Goal: Information Seeking & Learning: Find specific fact

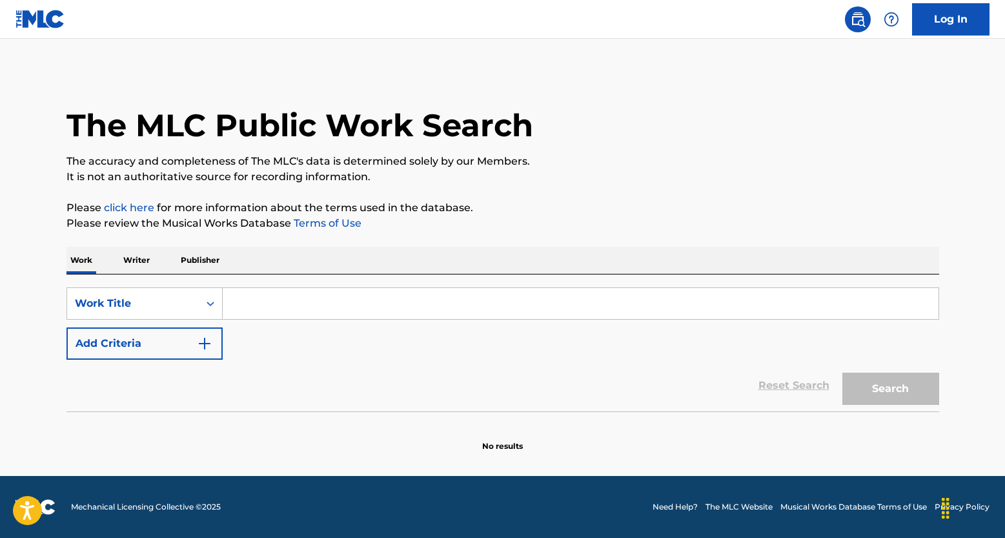
click at [204, 338] on img "Search Form" at bounding box center [204, 343] width 15 height 15
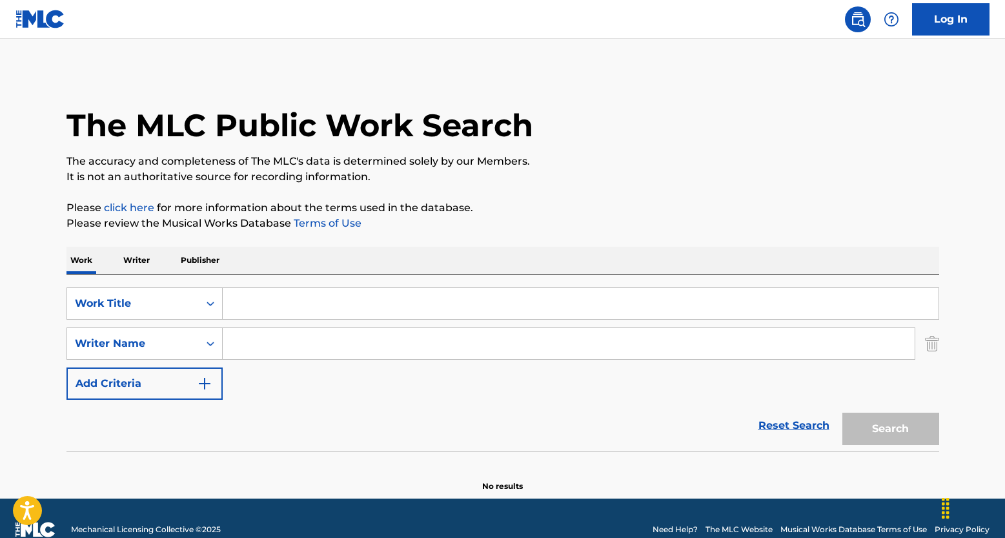
click at [259, 338] on input "Search Form" at bounding box center [569, 343] width 692 height 31
paste input "[PERSON_NAME] [PERSON_NAME]"
type input "[PERSON_NAME] [PERSON_NAME]"
click at [274, 310] on input "Search Form" at bounding box center [581, 303] width 716 height 31
paste input "PLANOS"
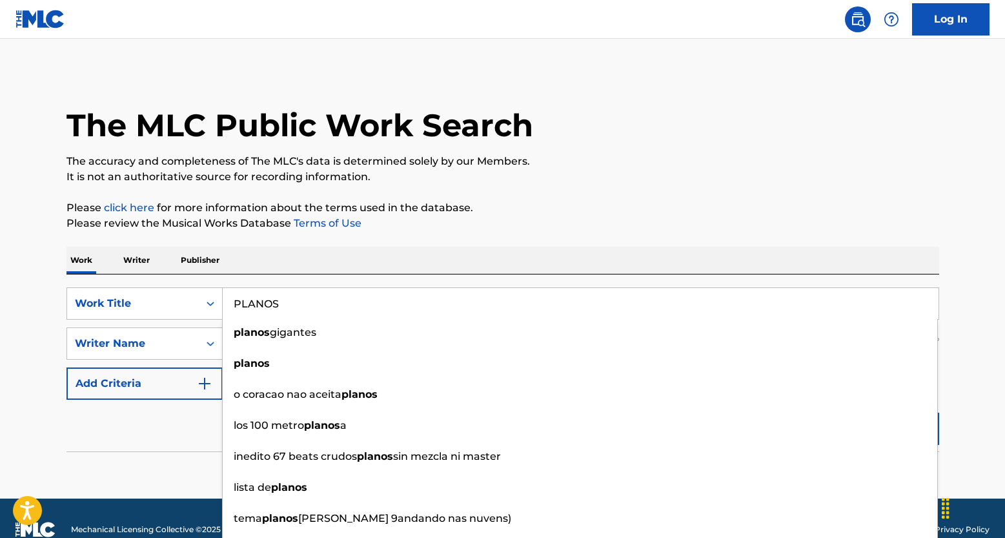
type input "PLANOS"
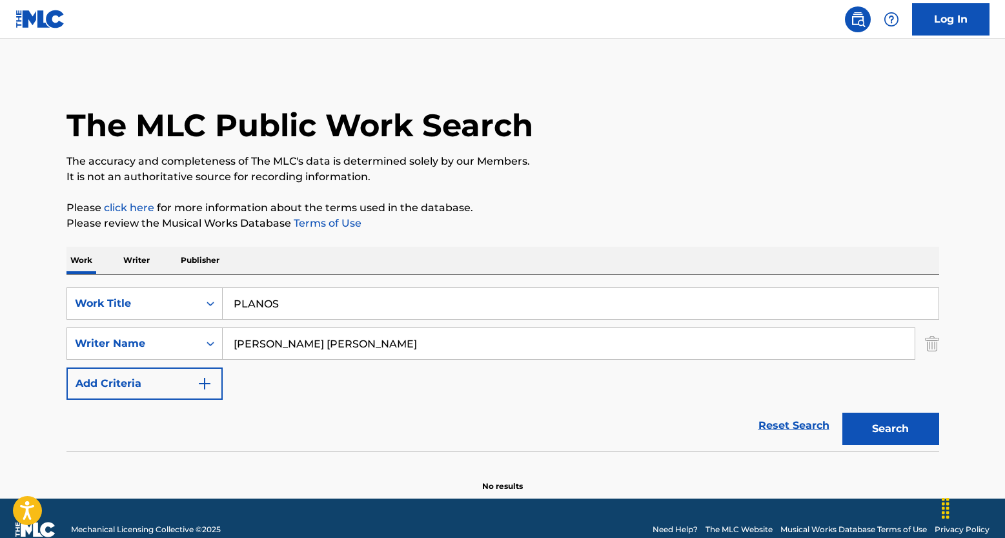
click at [799, 230] on p "Please review the Musical Works Database Terms of Use" at bounding box center [502, 223] width 873 height 15
click at [903, 442] on button "Search" at bounding box center [890, 429] width 97 height 32
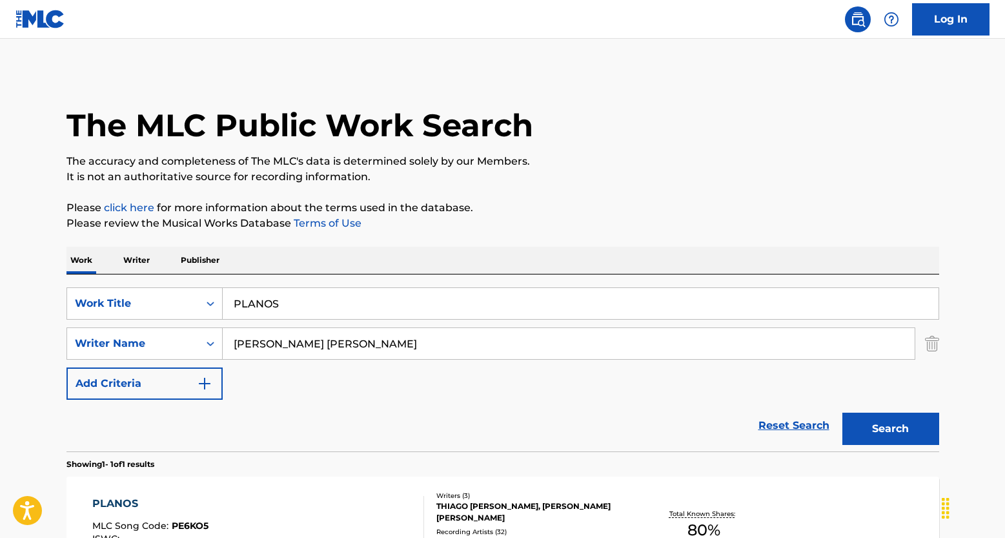
scroll to position [165, 0]
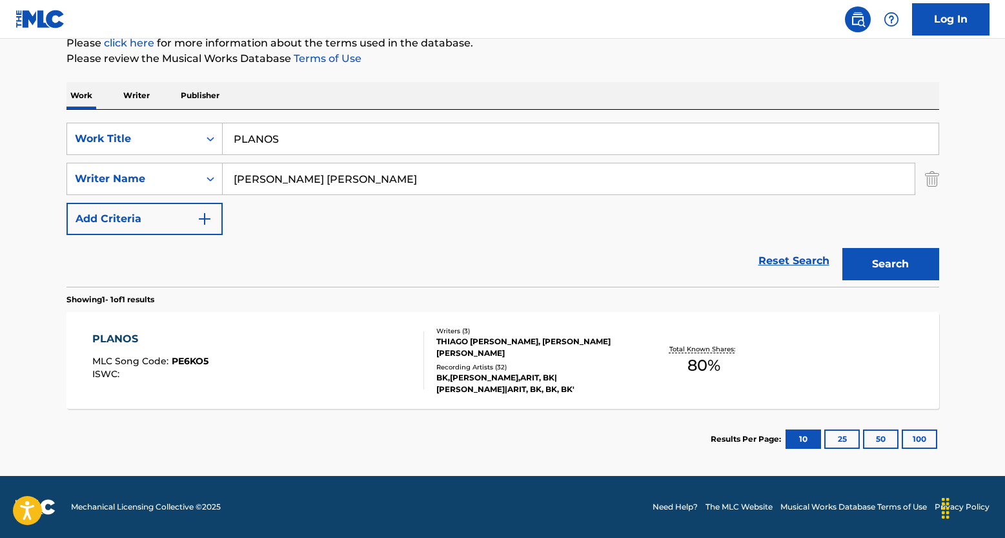
click at [691, 343] on div "Total Known Shares: 80 %" at bounding box center [703, 360] width 145 height 39
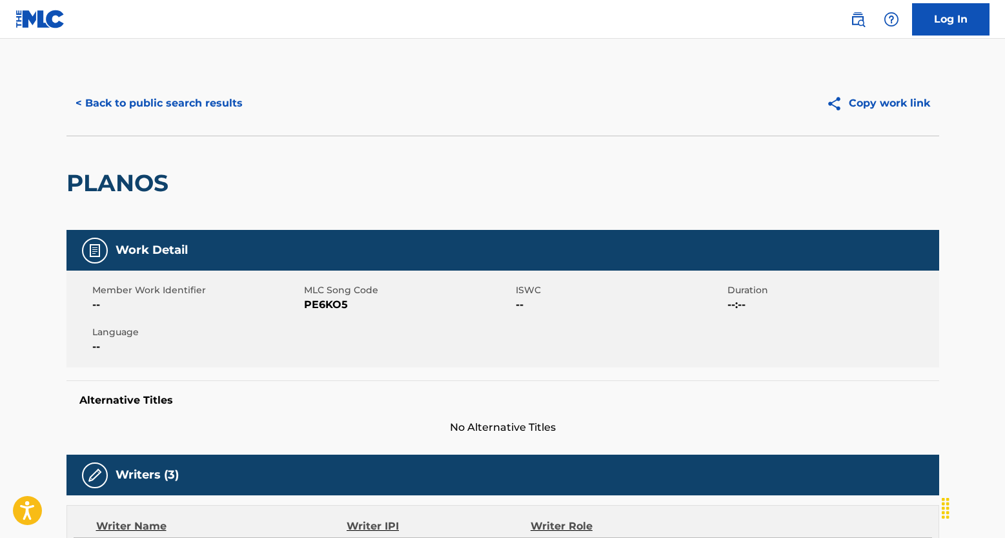
click at [128, 107] on button "< Back to public search results" at bounding box center [158, 103] width 185 height 32
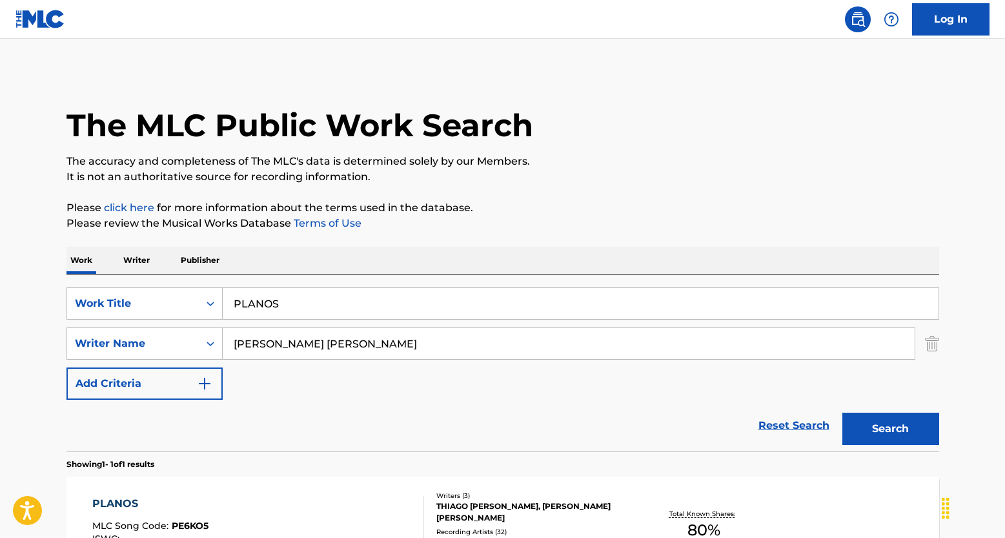
scroll to position [91, 0]
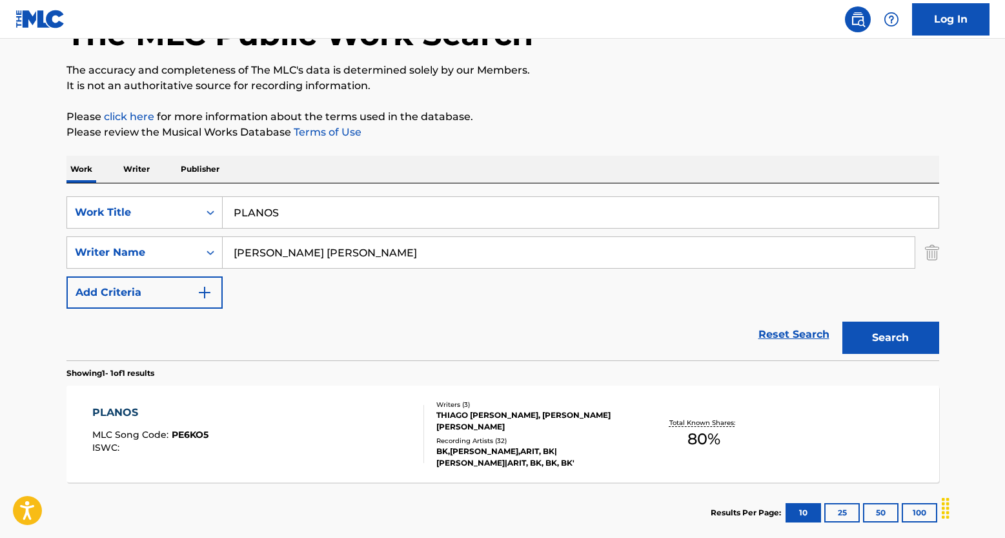
click at [777, 330] on link "Reset Search" at bounding box center [794, 334] width 84 height 28
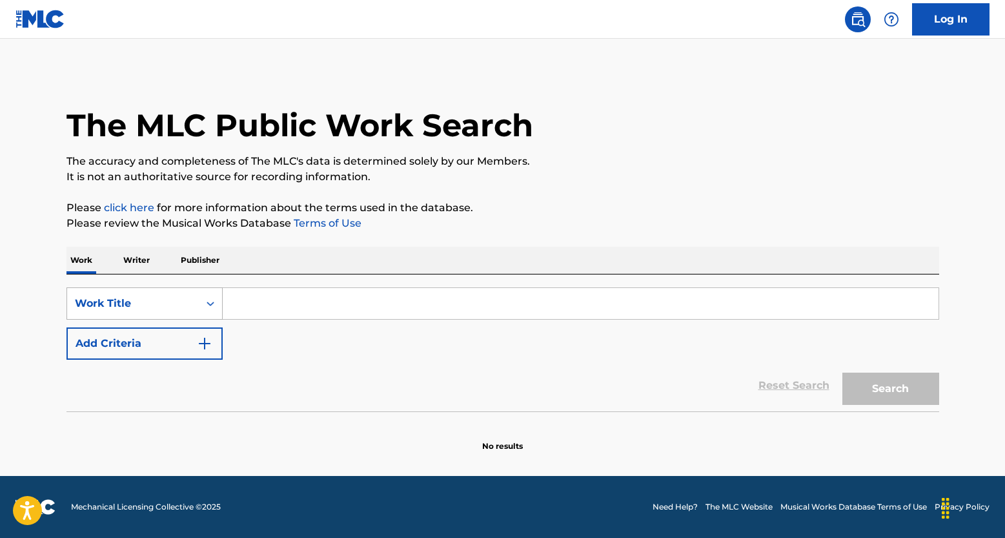
click at [210, 302] on icon "Search Form" at bounding box center [210, 303] width 13 height 13
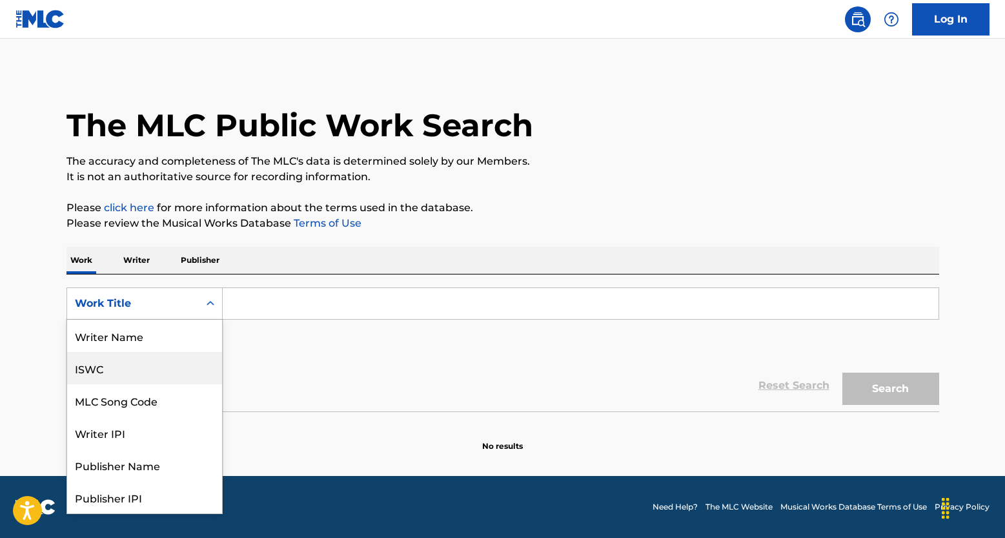
click at [167, 371] on div "ISWC" at bounding box center [144, 368] width 155 height 32
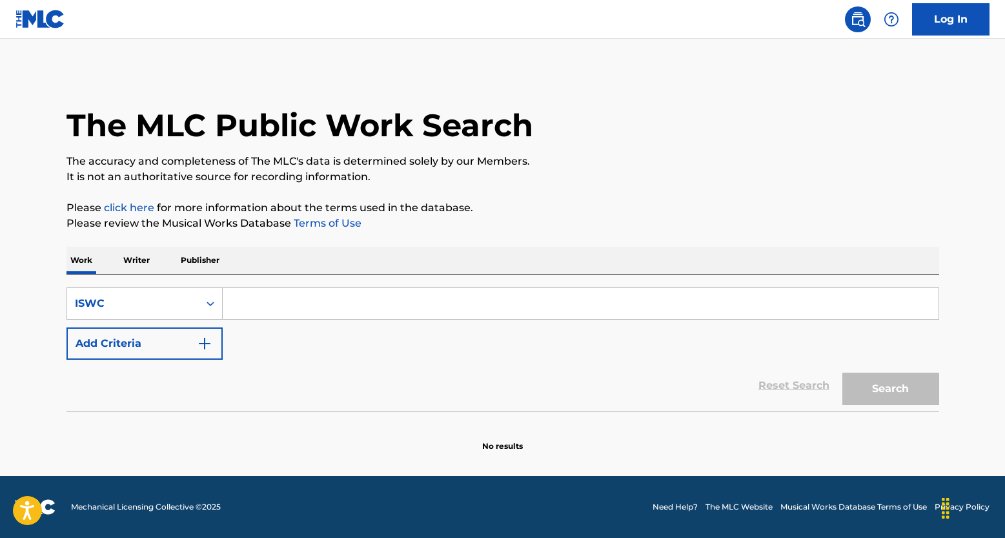
click at [309, 301] on input "Search Form" at bounding box center [581, 303] width 716 height 31
paste input "T9187955200"
type input "T9187955200"
click at [868, 394] on button "Search" at bounding box center [890, 388] width 97 height 32
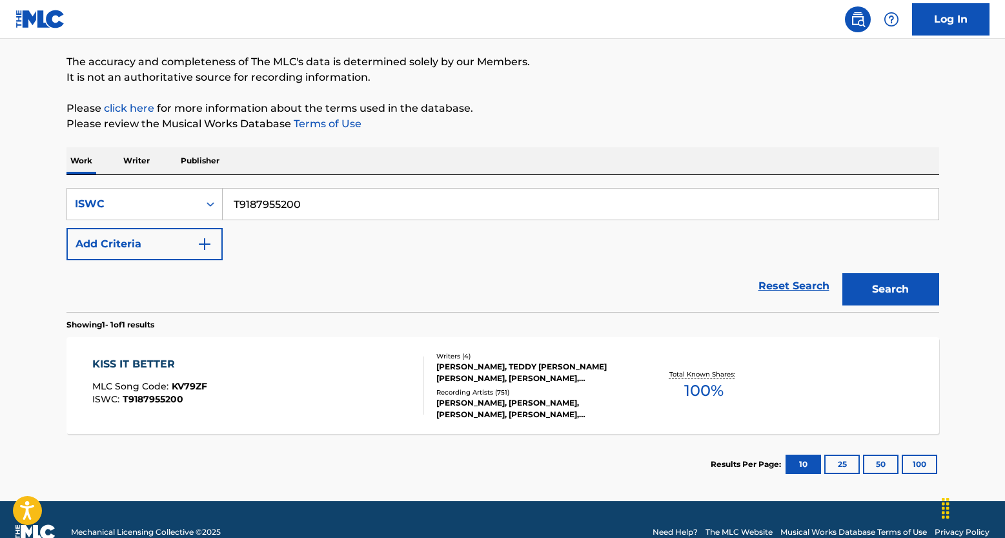
scroll to position [125, 0]
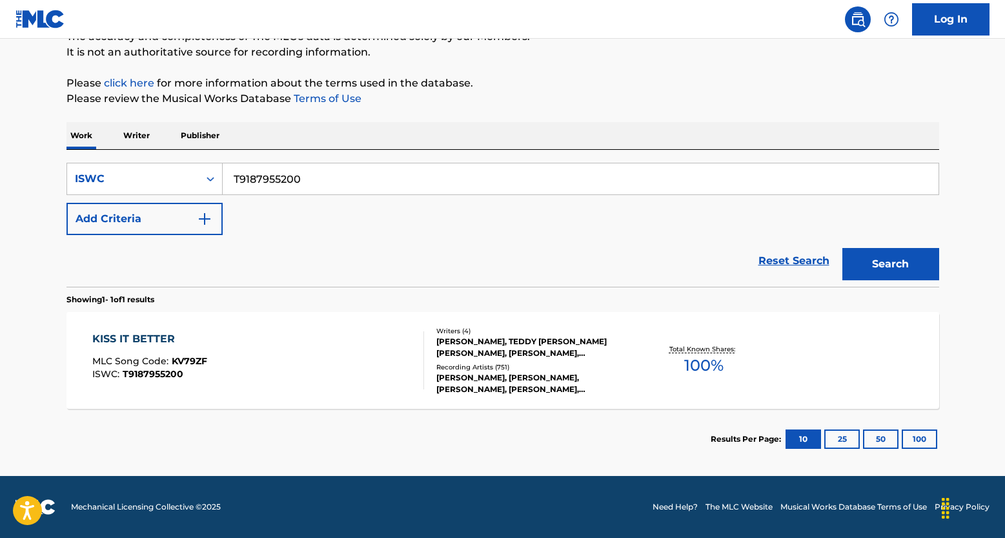
click at [708, 343] on div "Total Known Shares: 100 %" at bounding box center [703, 360] width 145 height 39
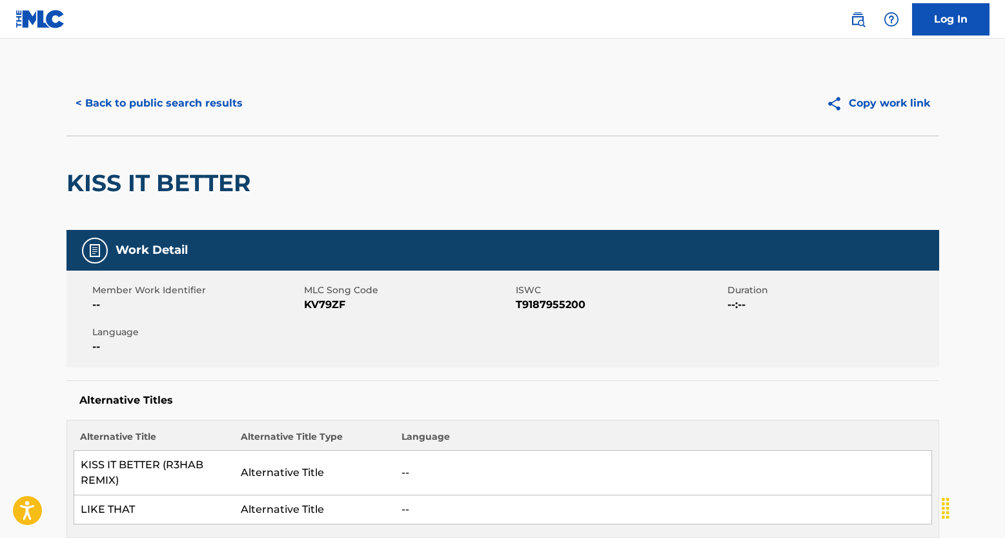
click at [158, 103] on button "< Back to public search results" at bounding box center [158, 103] width 185 height 32
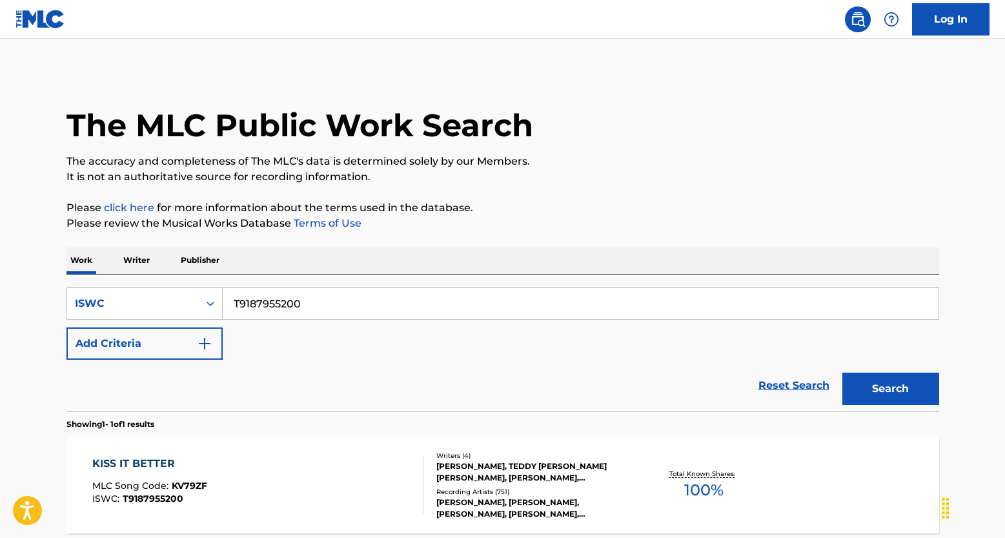
scroll to position [91, 0]
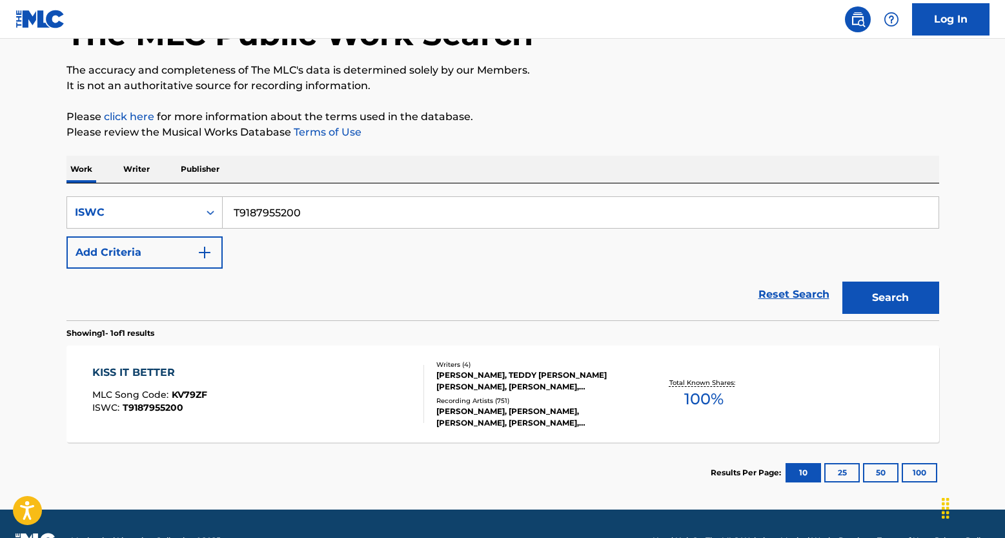
drag, startPoint x: 334, startPoint y: 209, endPoint x: 166, endPoint y: 166, distance: 174.0
click at [166, 166] on div "Work Writer Publisher SearchWithCriteriacb1d1742-04cf-484c-a986-6c2f0cb03415 IS…" at bounding box center [502, 329] width 873 height 347
paste input "T0701557803"
type input "T0701557803"
click at [842, 281] on button "Search" at bounding box center [890, 297] width 97 height 32
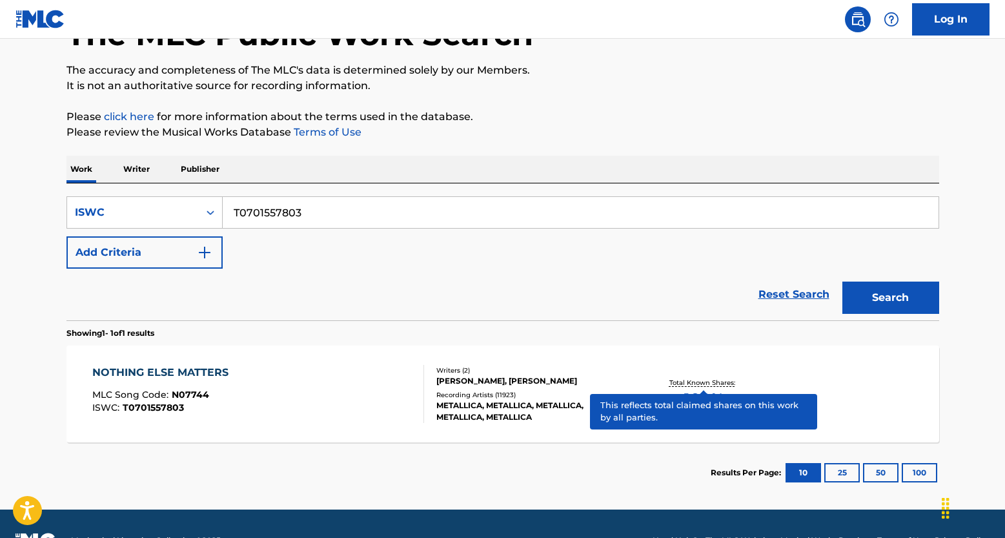
click at [702, 379] on p "Total Known Shares:" at bounding box center [703, 383] width 69 height 10
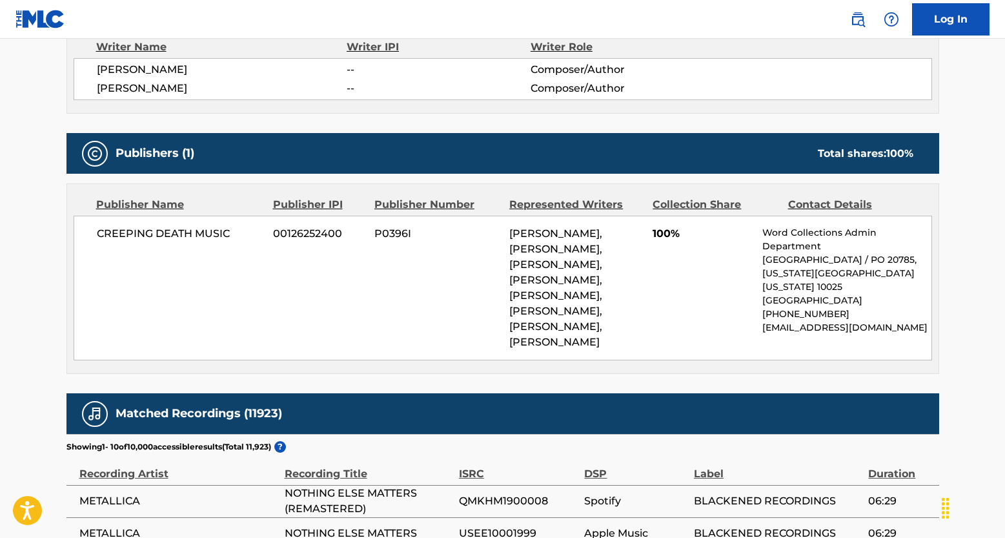
scroll to position [487, 0]
